Goal: Task Accomplishment & Management: Complete application form

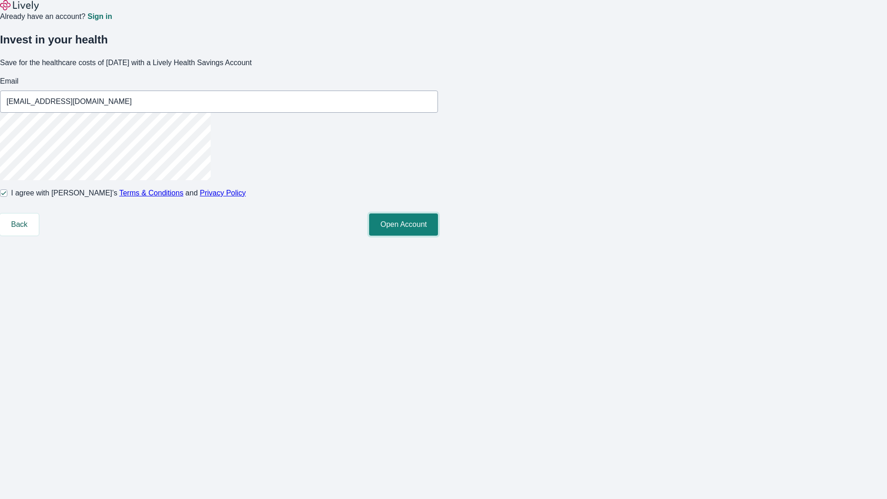
click at [438, 236] on button "Open Account" at bounding box center [403, 225] width 69 height 22
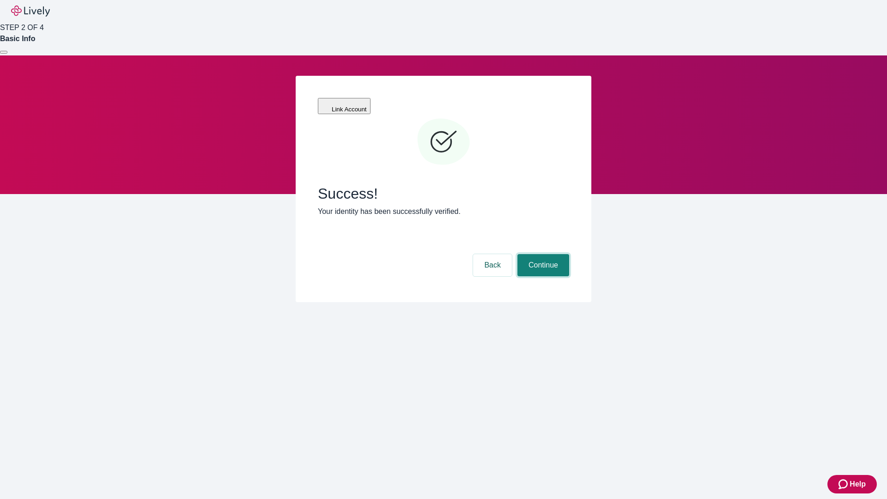
click at [542, 254] on button "Continue" at bounding box center [544, 265] width 52 height 22
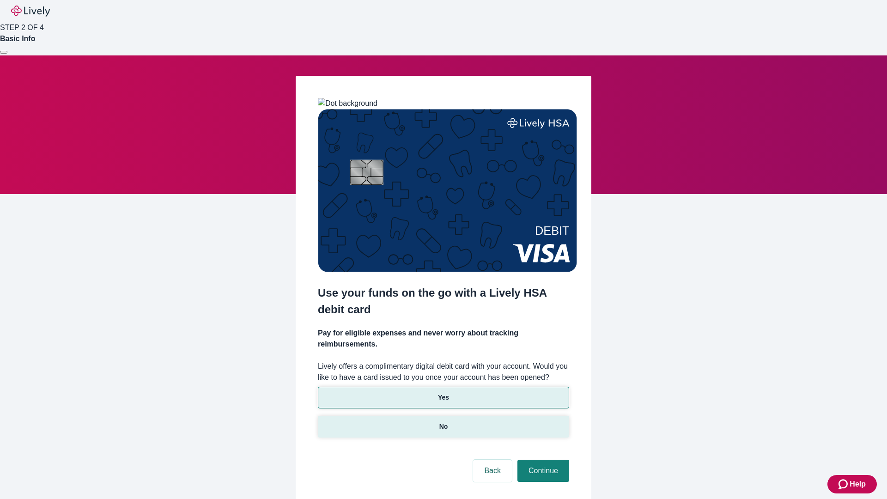
click at [443, 422] on p "No" at bounding box center [444, 427] width 9 height 10
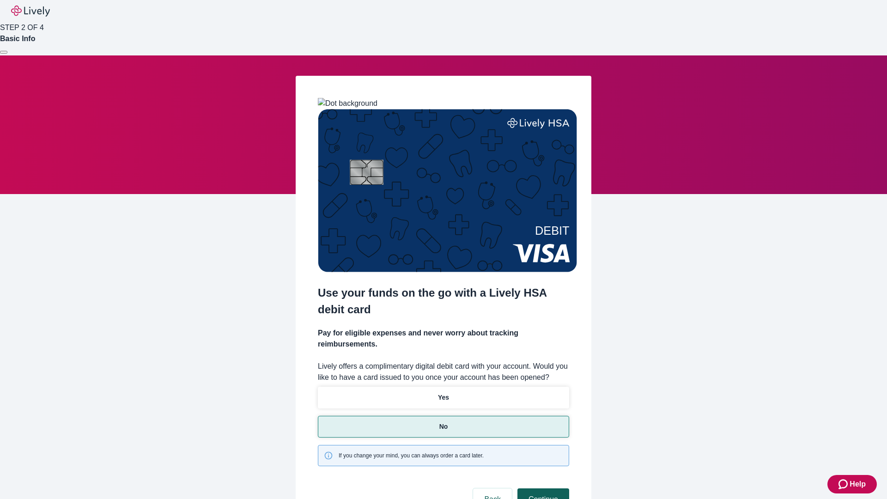
click at [542, 489] on button "Continue" at bounding box center [544, 500] width 52 height 22
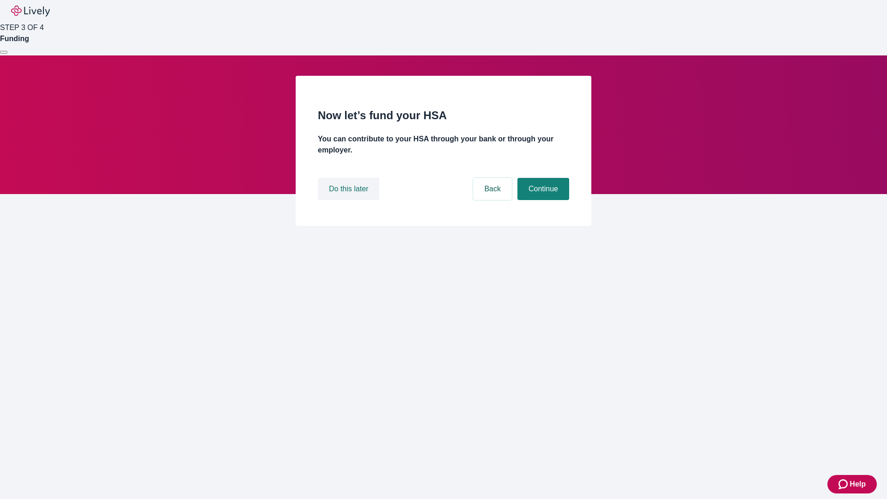
click at [350, 200] on button "Do this later" at bounding box center [348, 189] width 61 height 22
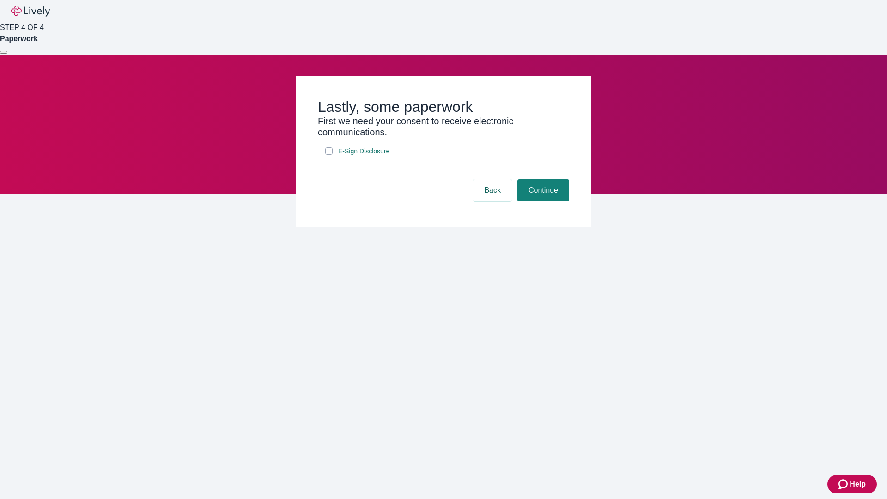
click at [329, 155] on input "E-Sign Disclosure" at bounding box center [328, 150] width 7 height 7
checkbox input "true"
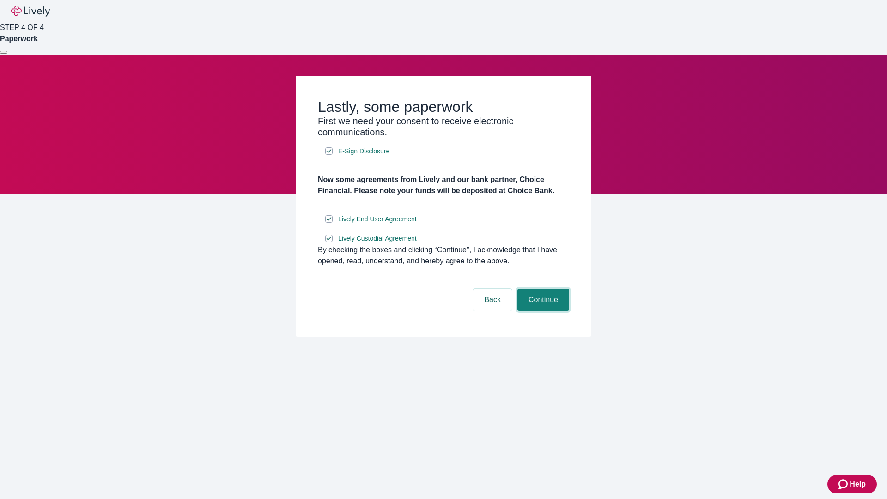
click at [542, 311] on button "Continue" at bounding box center [544, 300] width 52 height 22
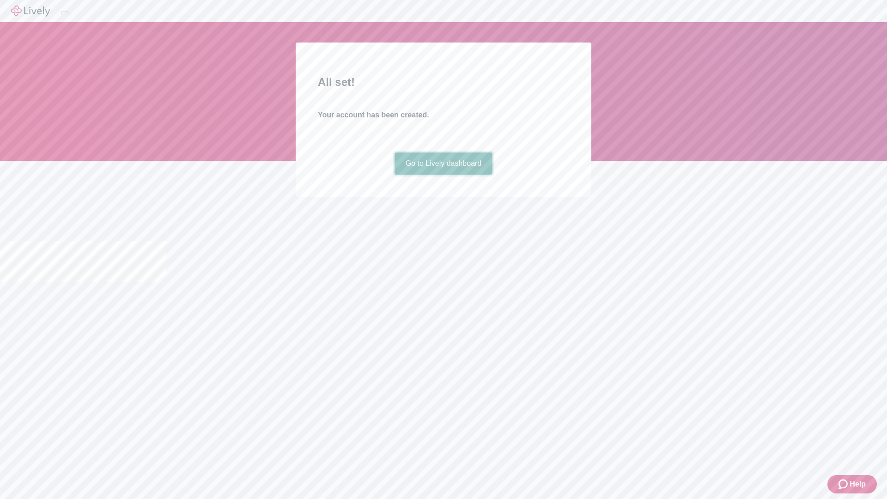
click at [443, 175] on link "Go to Lively dashboard" at bounding box center [444, 164] width 98 height 22
